Goal: Information Seeking & Learning: Learn about a topic

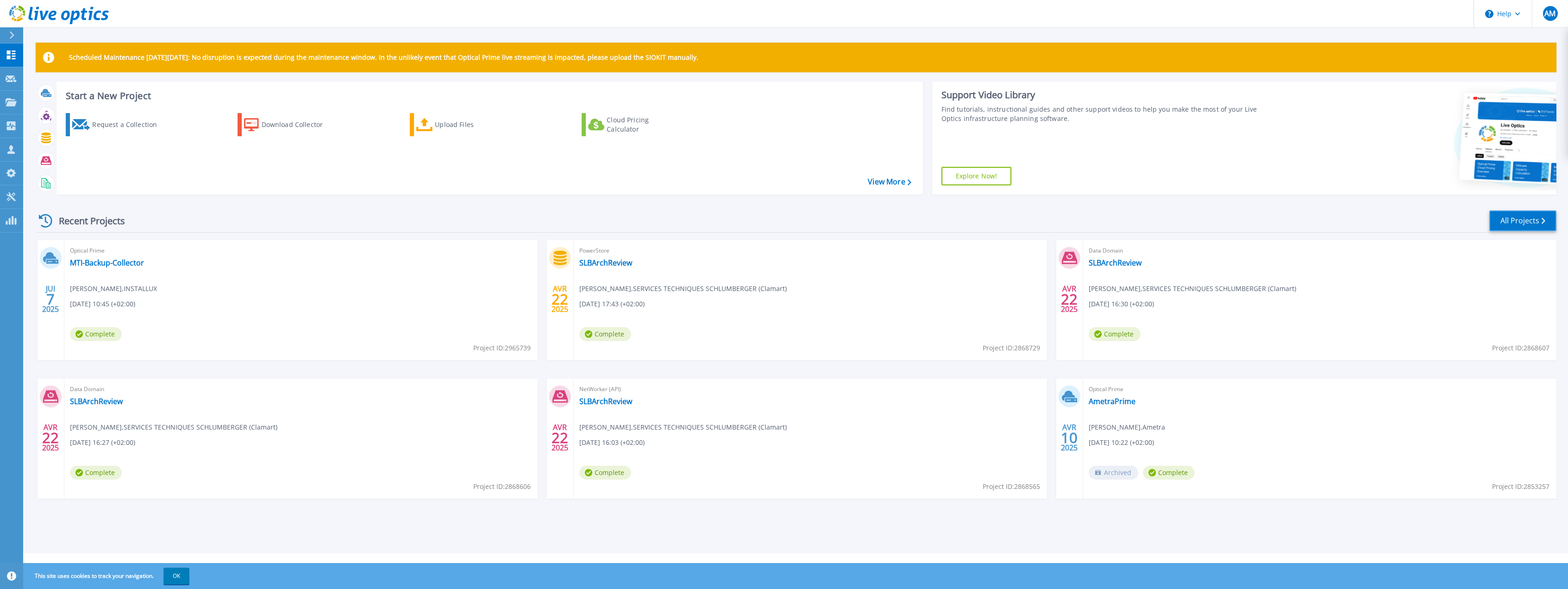
click at [1513, 215] on link "All Projects" at bounding box center [1522, 221] width 67 height 21
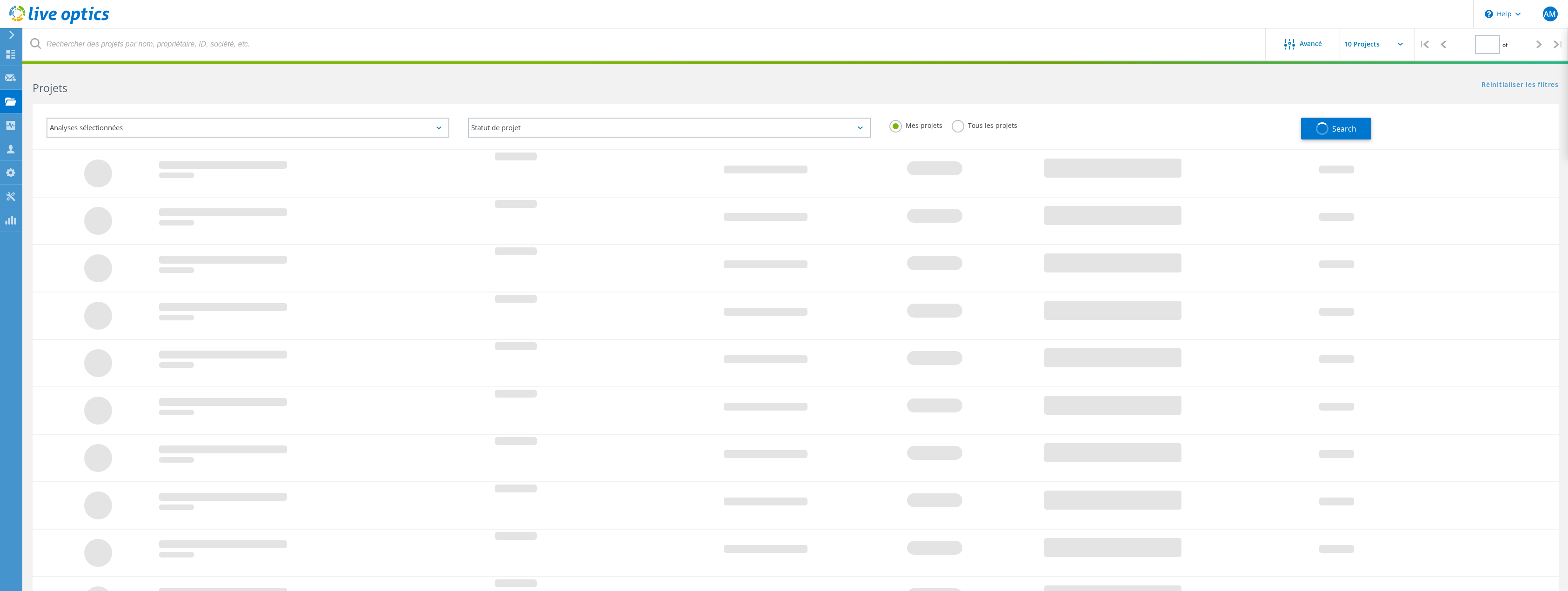
type input "1"
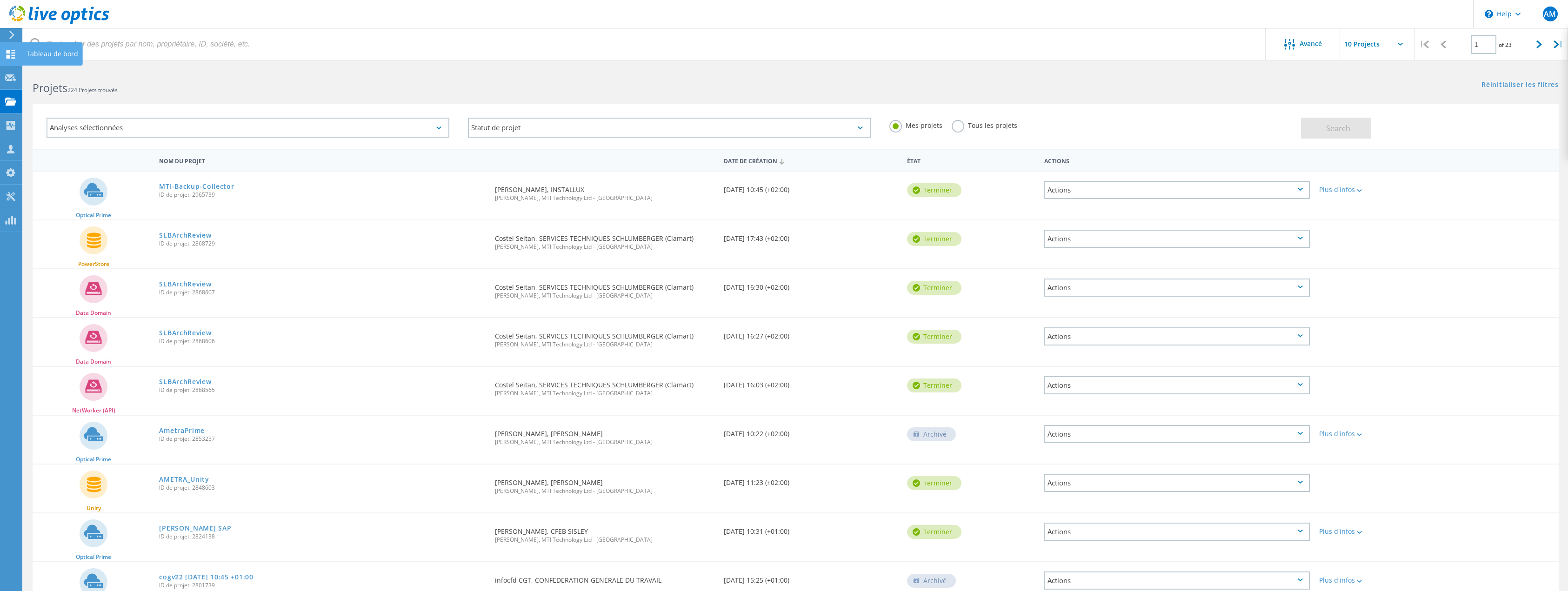
click at [15, 59] on div at bounding box center [10, 55] width 11 height 10
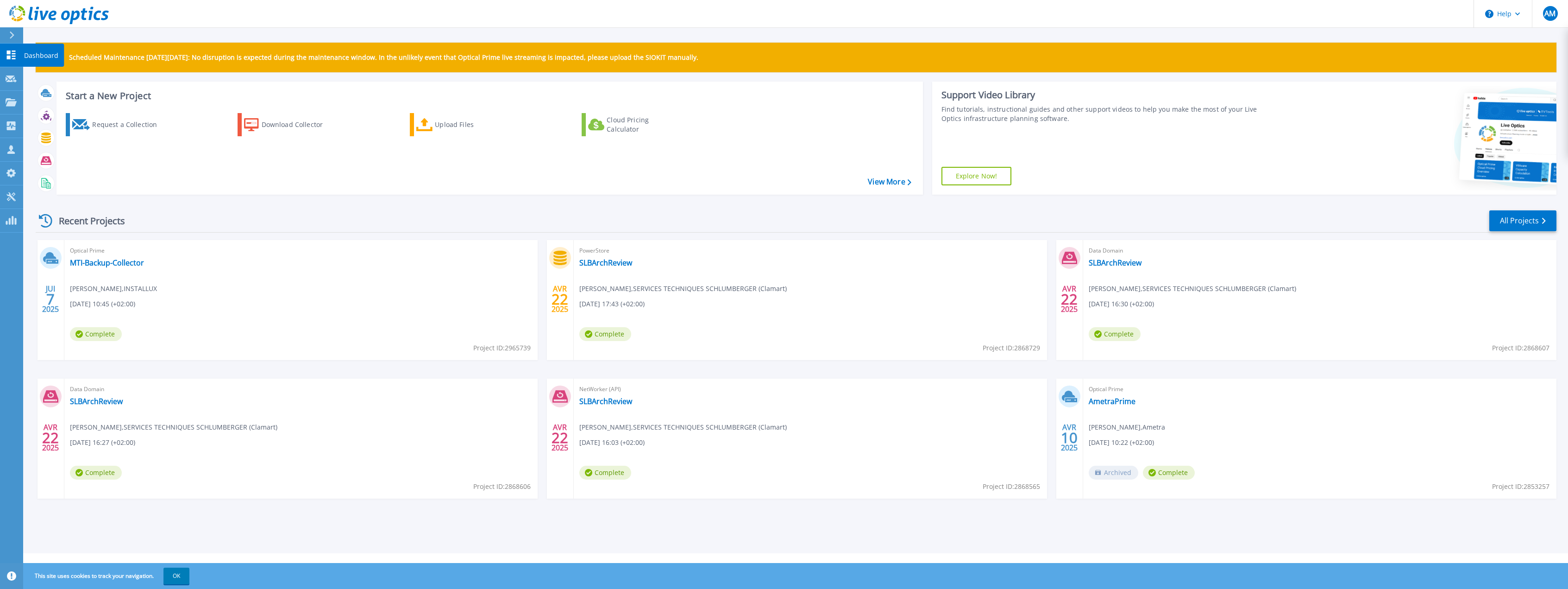
click at [14, 57] on icon at bounding box center [11, 55] width 11 height 9
click at [879, 183] on link "View More" at bounding box center [889, 181] width 43 height 9
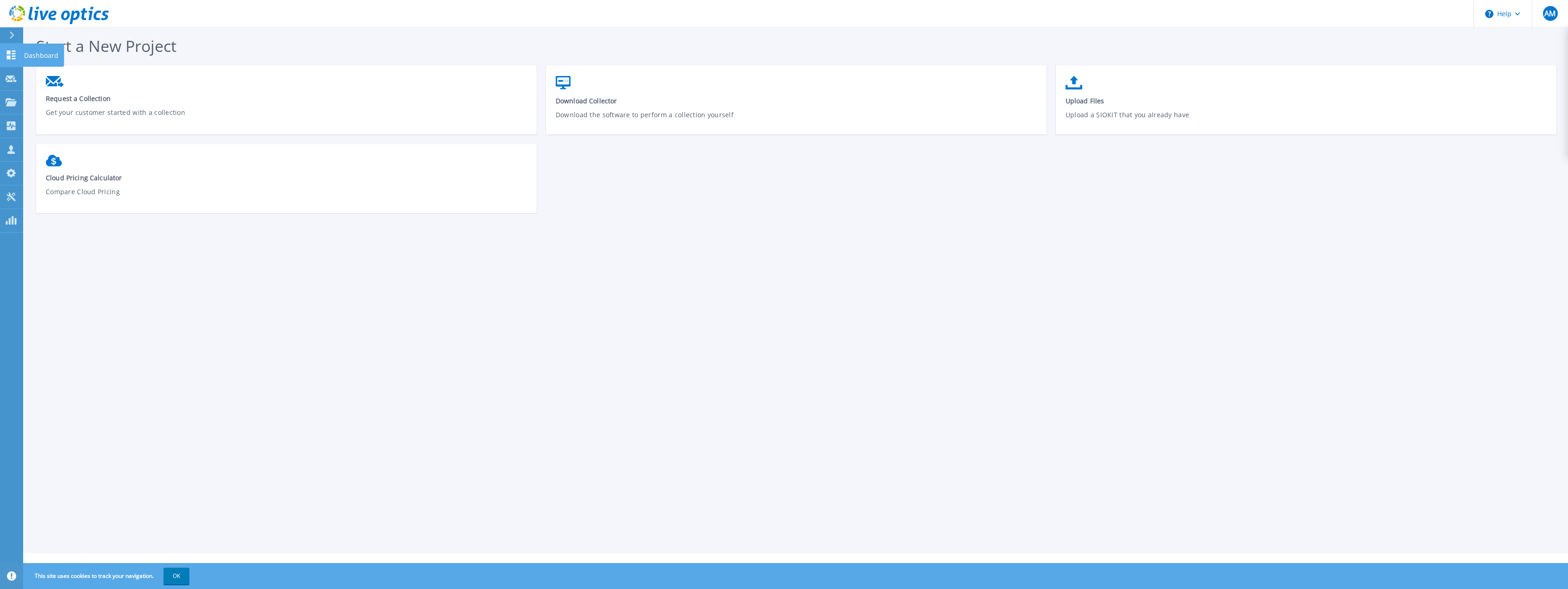
click at [4, 50] on link "Dashboard Dashboard" at bounding box center [11, 55] width 23 height 24
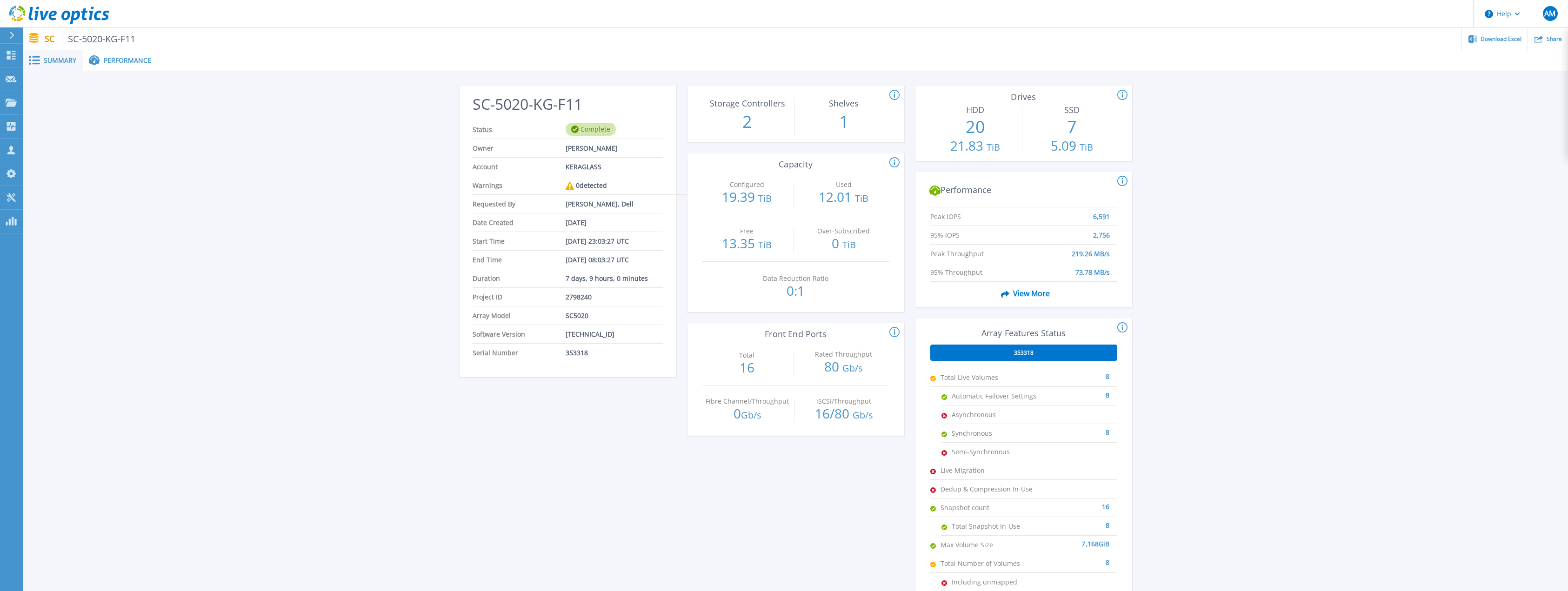
click at [116, 58] on span "Performance" at bounding box center [128, 60] width 48 height 6
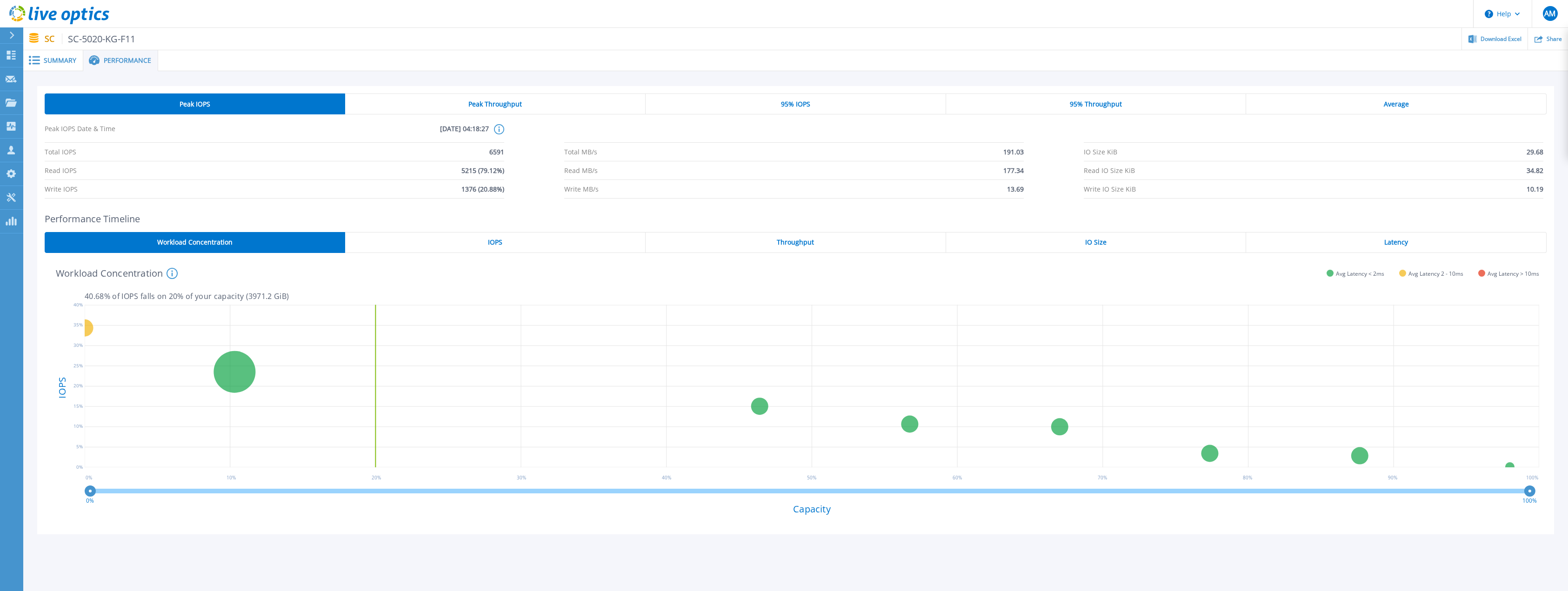
click at [49, 59] on span "Summary" at bounding box center [60, 60] width 33 height 6
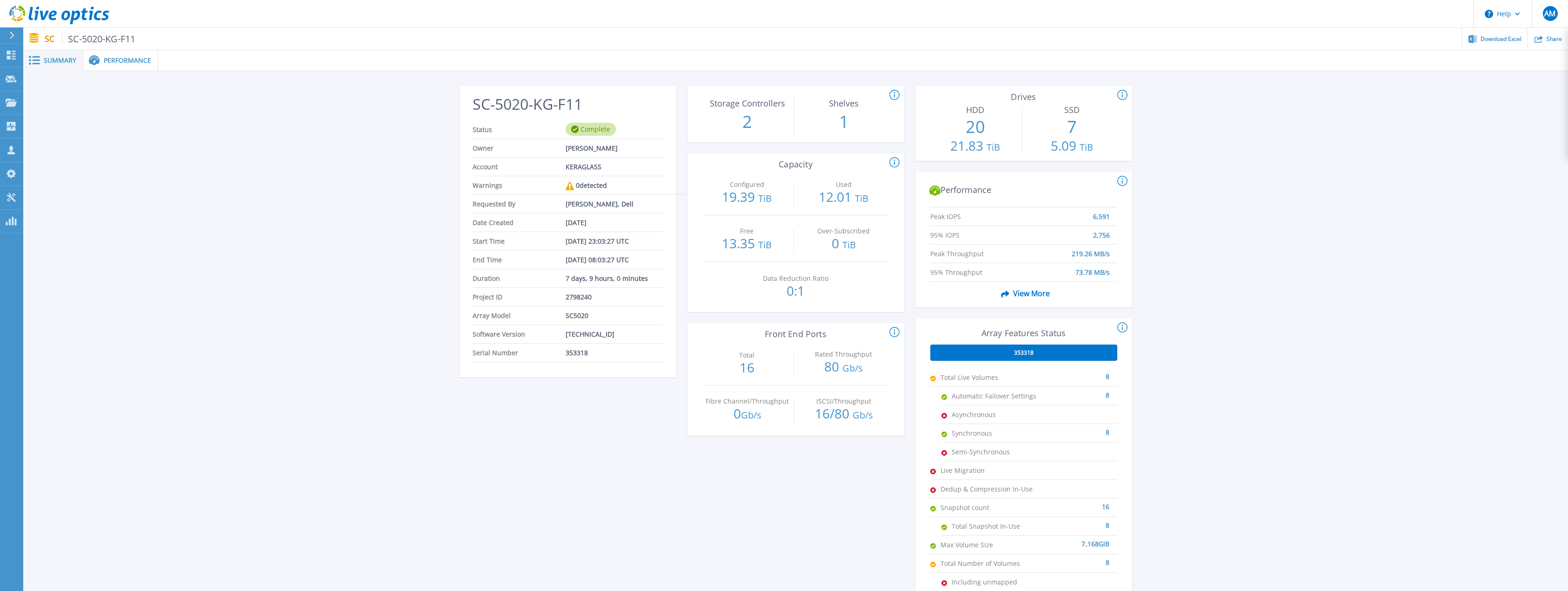
click at [1030, 293] on span "View More" at bounding box center [1023, 294] width 52 height 17
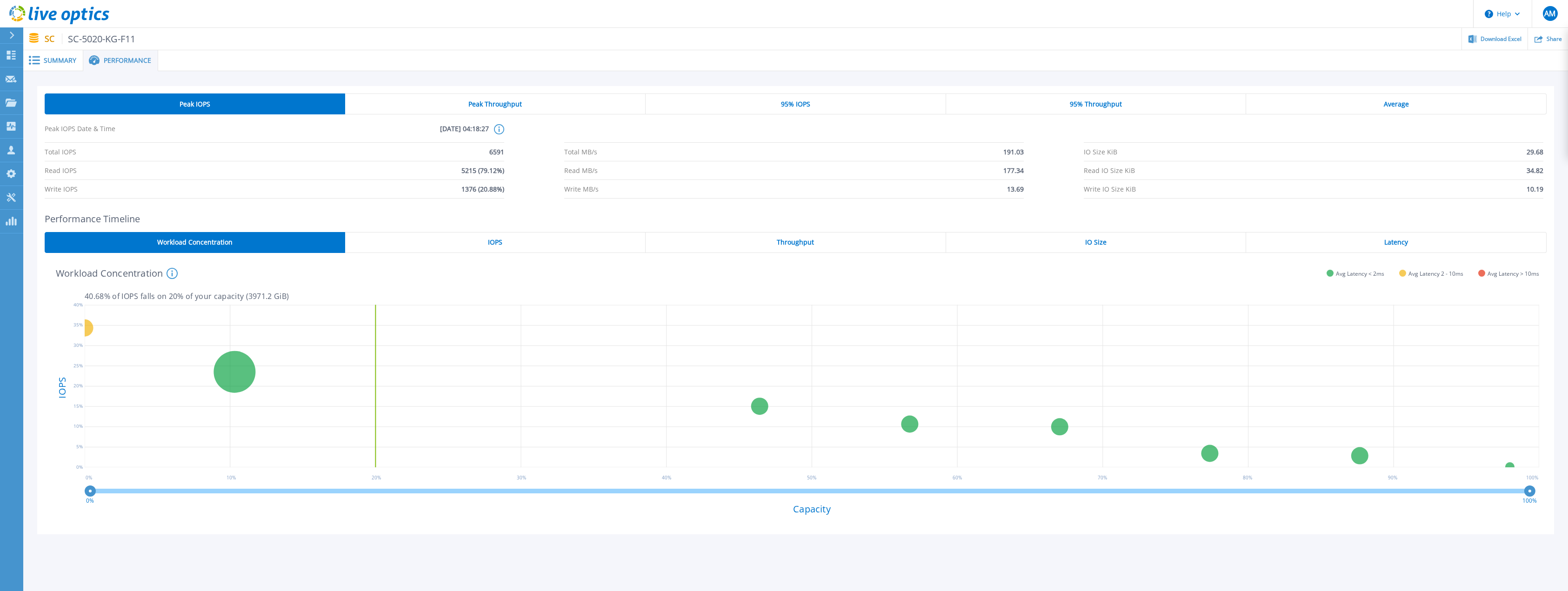
click at [61, 57] on span "Summary" at bounding box center [60, 60] width 33 height 6
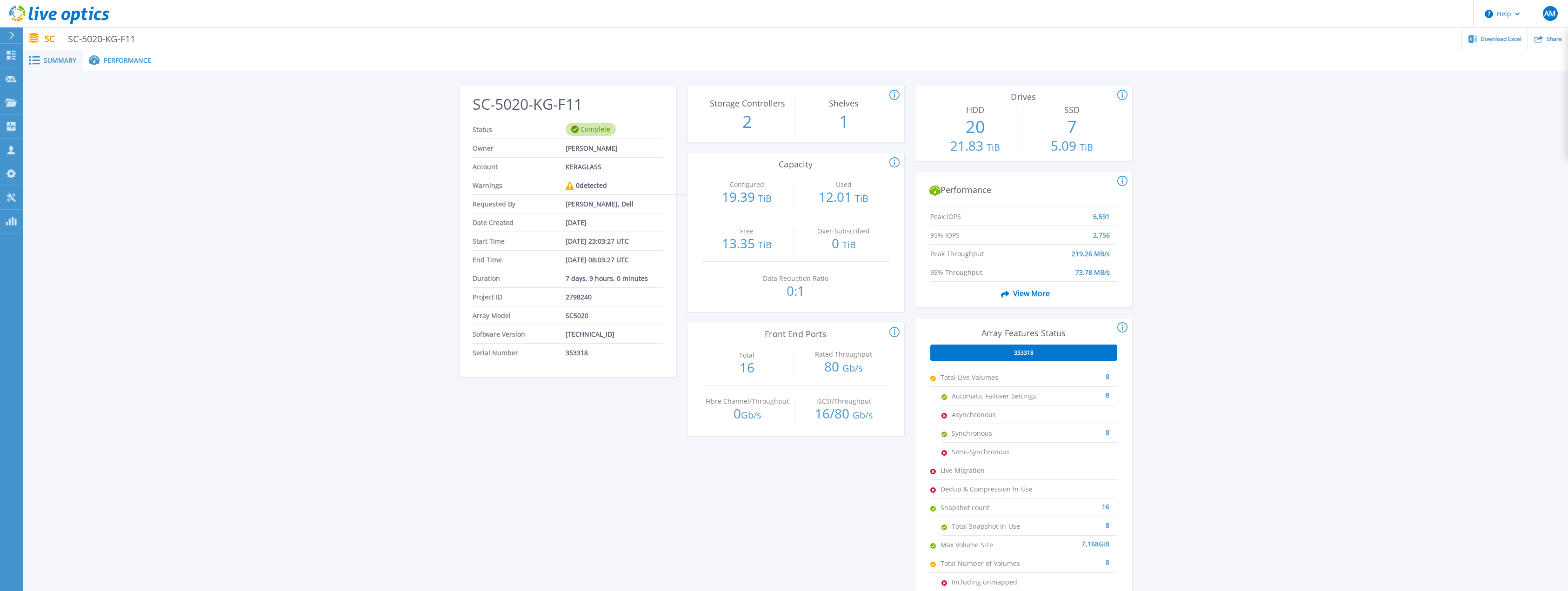
click at [114, 61] on span "Performance" at bounding box center [128, 60] width 48 height 6
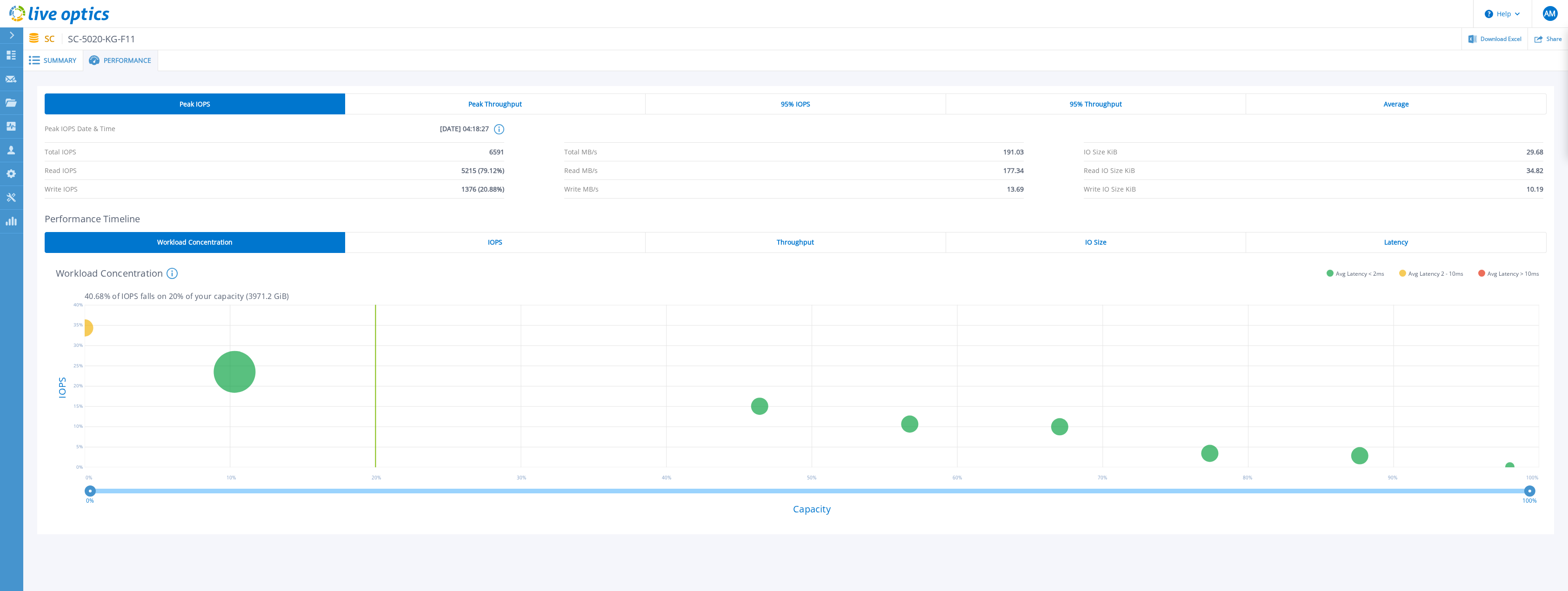
click at [500, 129] on icon at bounding box center [499, 129] width 10 height 10
click at [427, 151] on li "Total IOPS 6591" at bounding box center [274, 152] width 460 height 18
click at [453, 315] on icon at bounding box center [812, 387] width 1454 height 175
click at [742, 143] on li "Total MB/s 191.03" at bounding box center [794, 152] width 460 height 18
click at [557, 53] on div "This shows the performance stats for when front-end IOPS for the storage system…" at bounding box center [499, 85] width 126 height 68
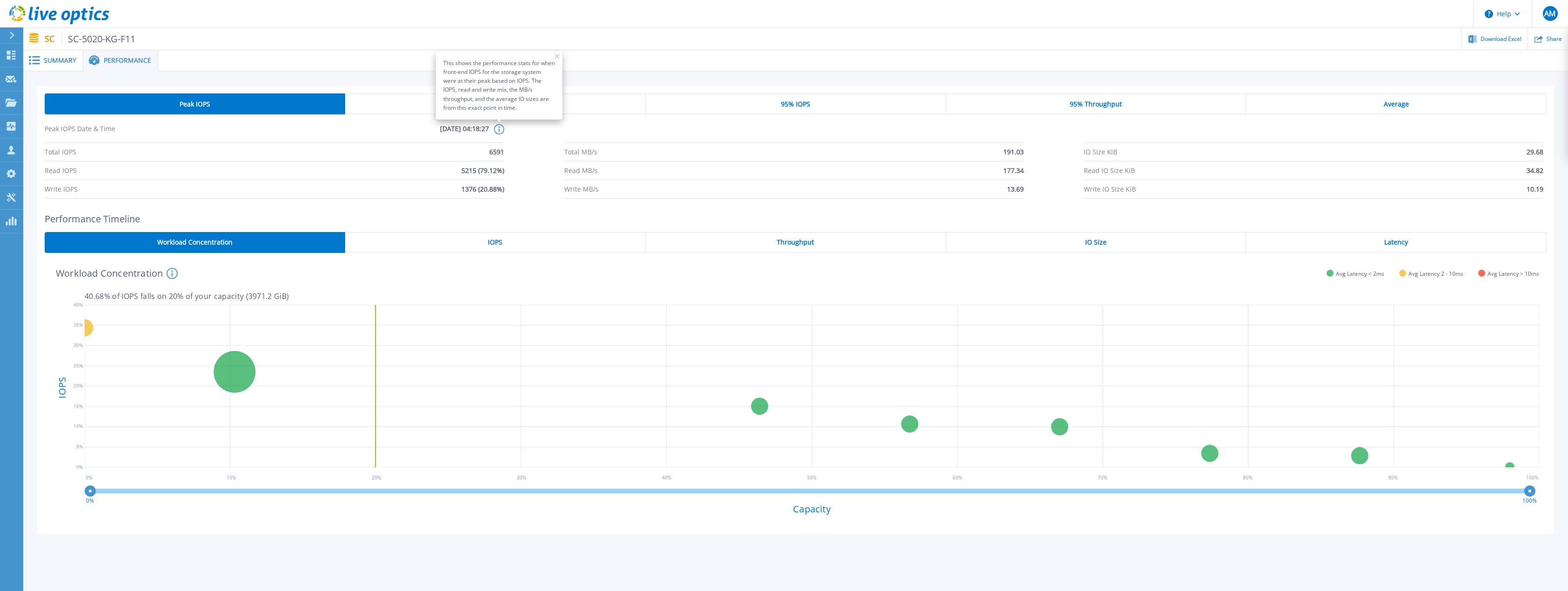
click at [556, 56] on icon at bounding box center [557, 56] width 5 height 5
